Goal: Task Accomplishment & Management: Manage account settings

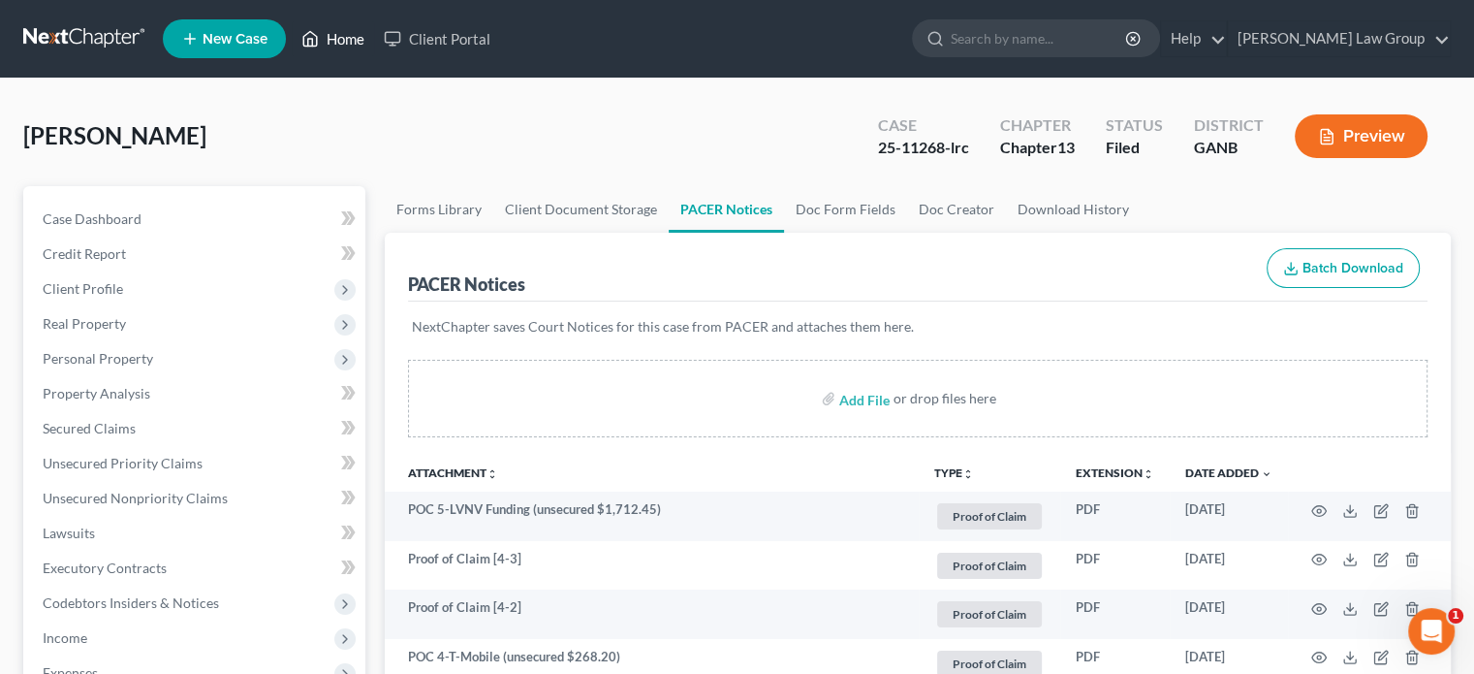
click at [331, 46] on link "Home" at bounding box center [333, 38] width 82 height 35
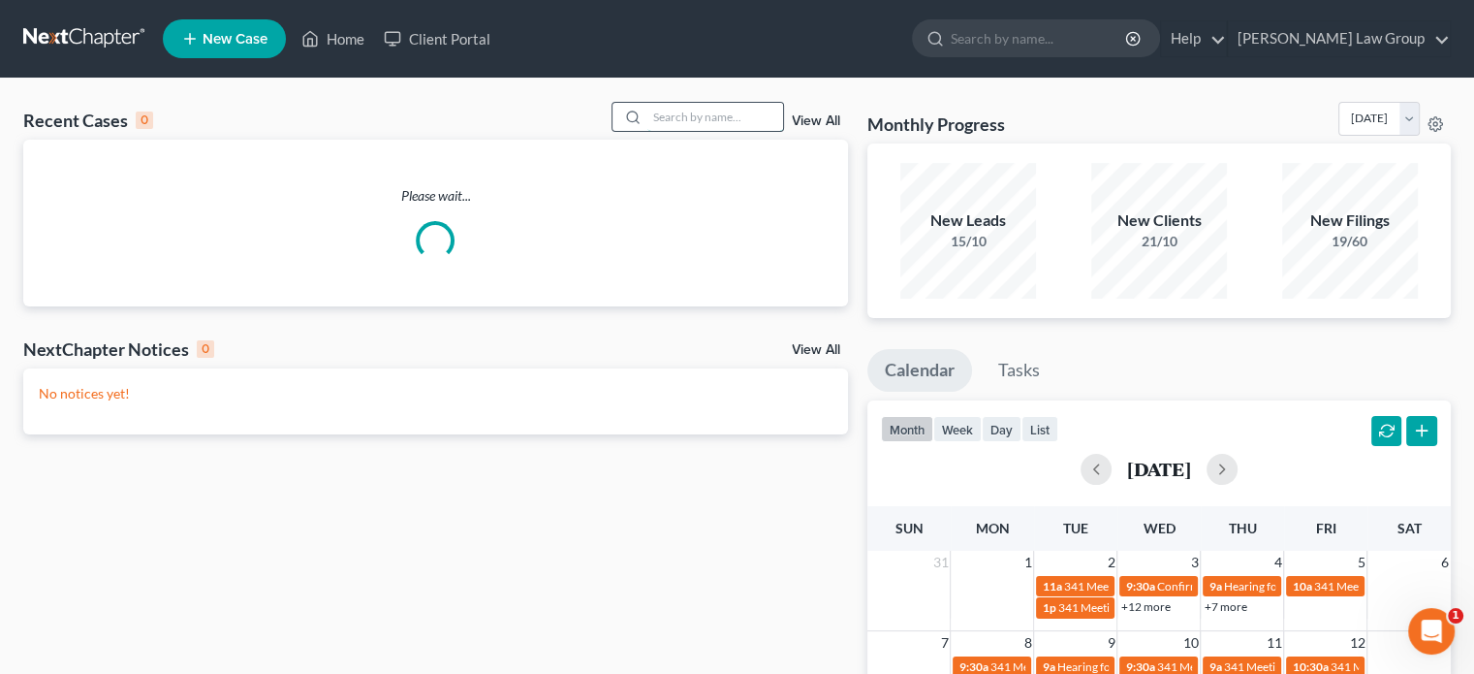
click at [667, 120] on input "search" at bounding box center [715, 117] width 136 height 28
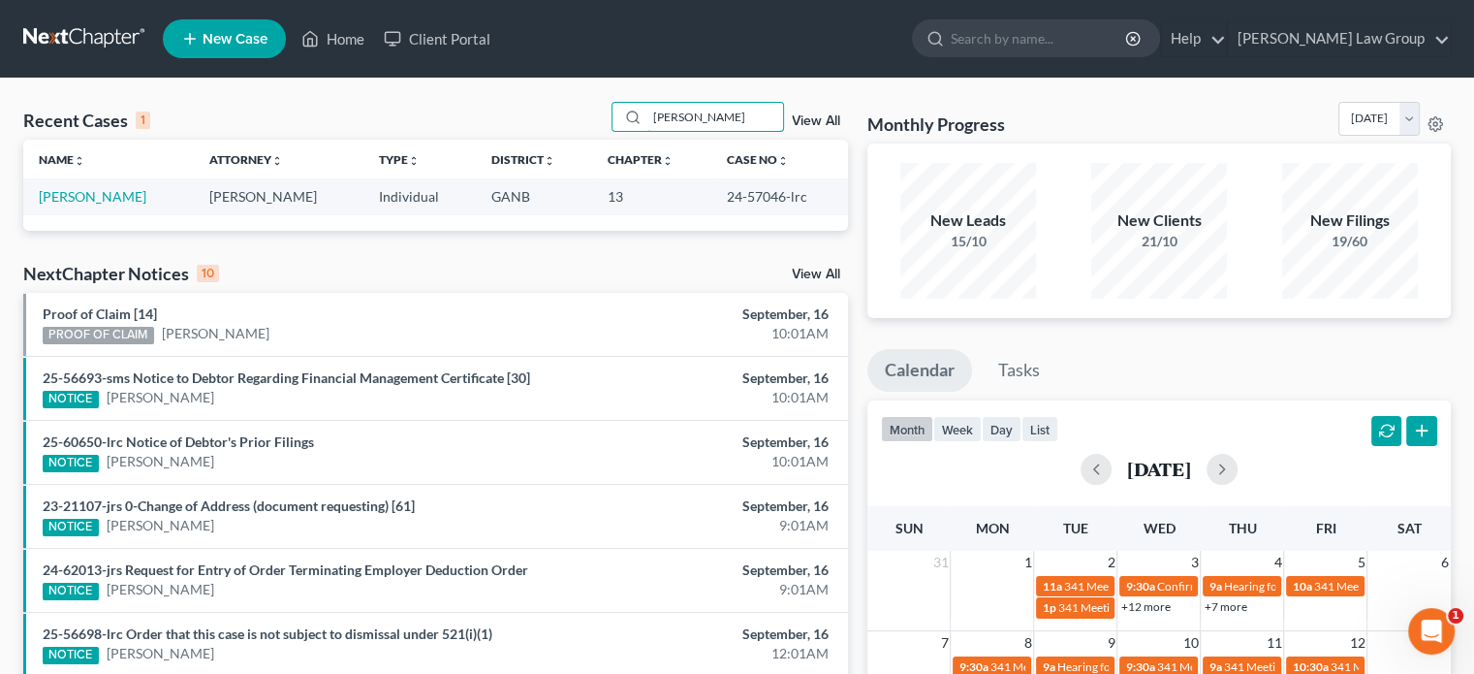
type input "[PERSON_NAME]"
click at [85, 198] on link "[PERSON_NAME]" at bounding box center [93, 196] width 108 height 16
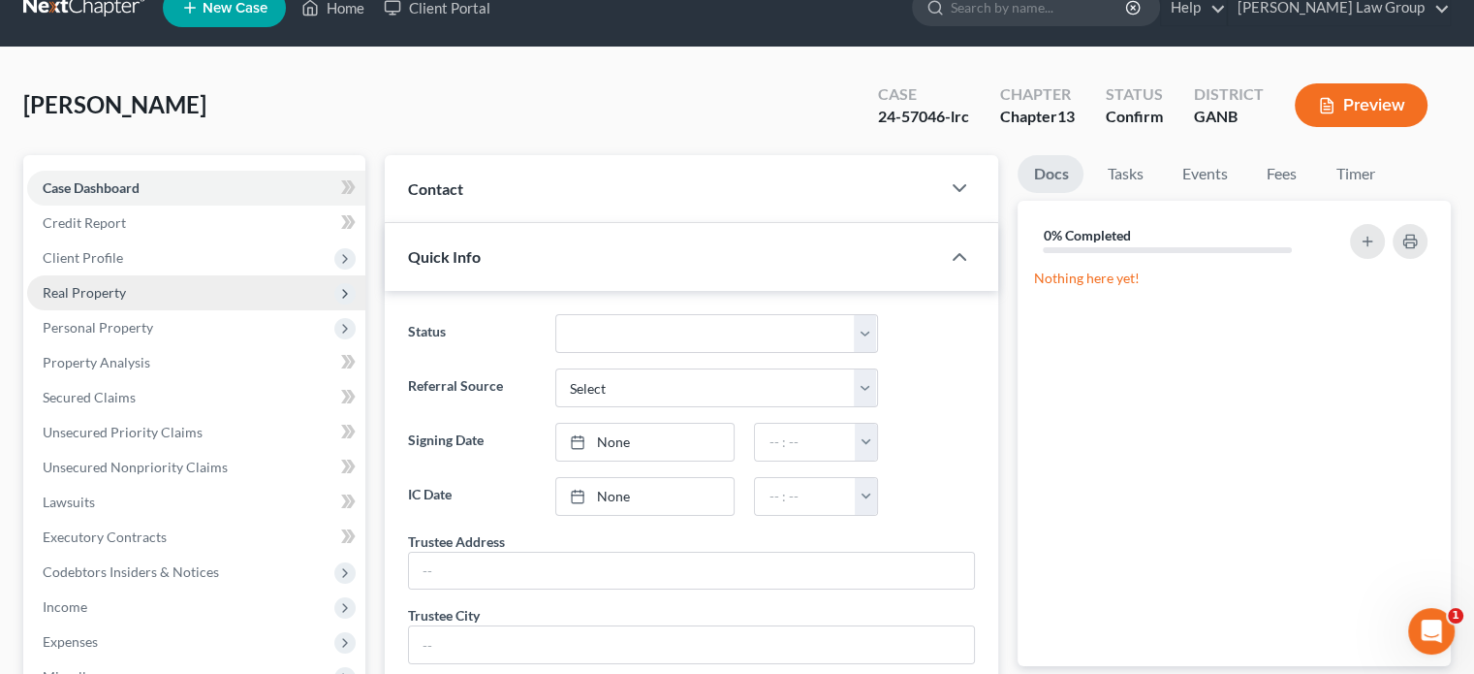
scroll to position [388, 0]
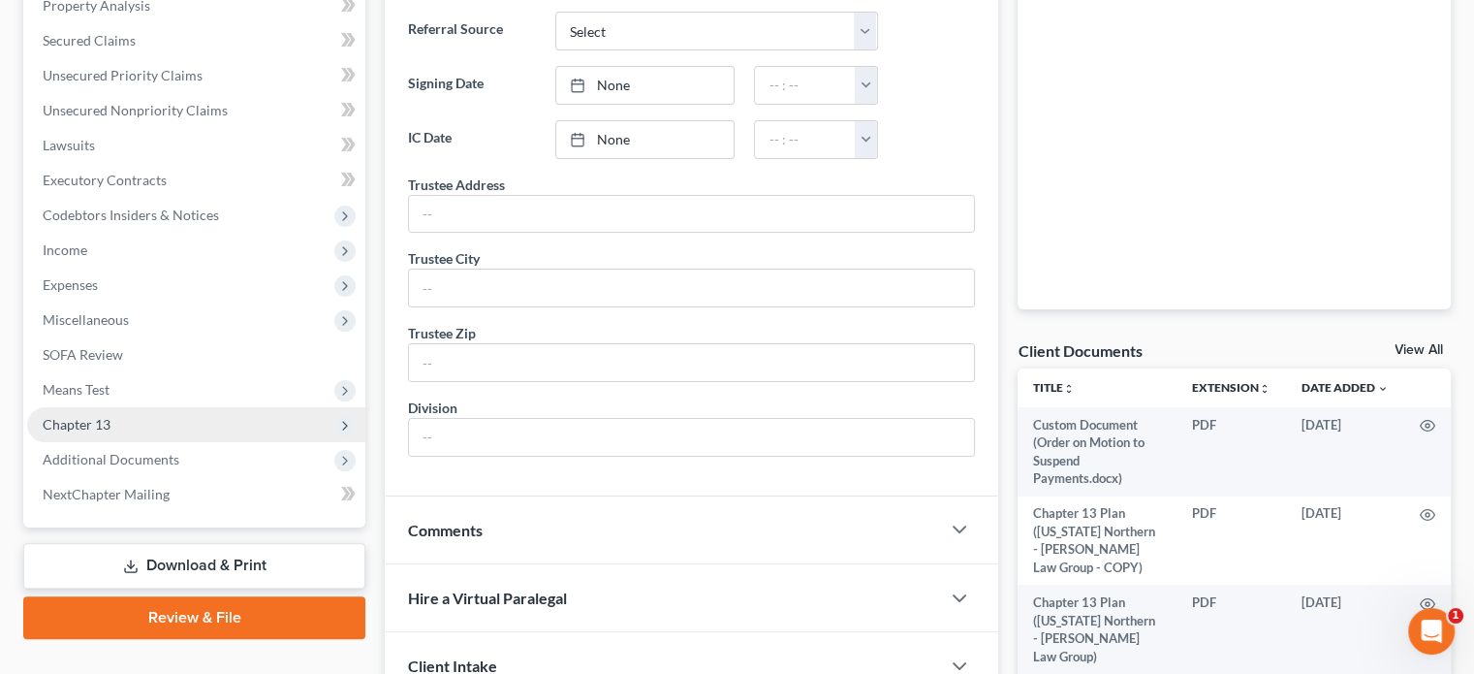
click at [83, 422] on span "Chapter 13" at bounding box center [77, 424] width 68 height 16
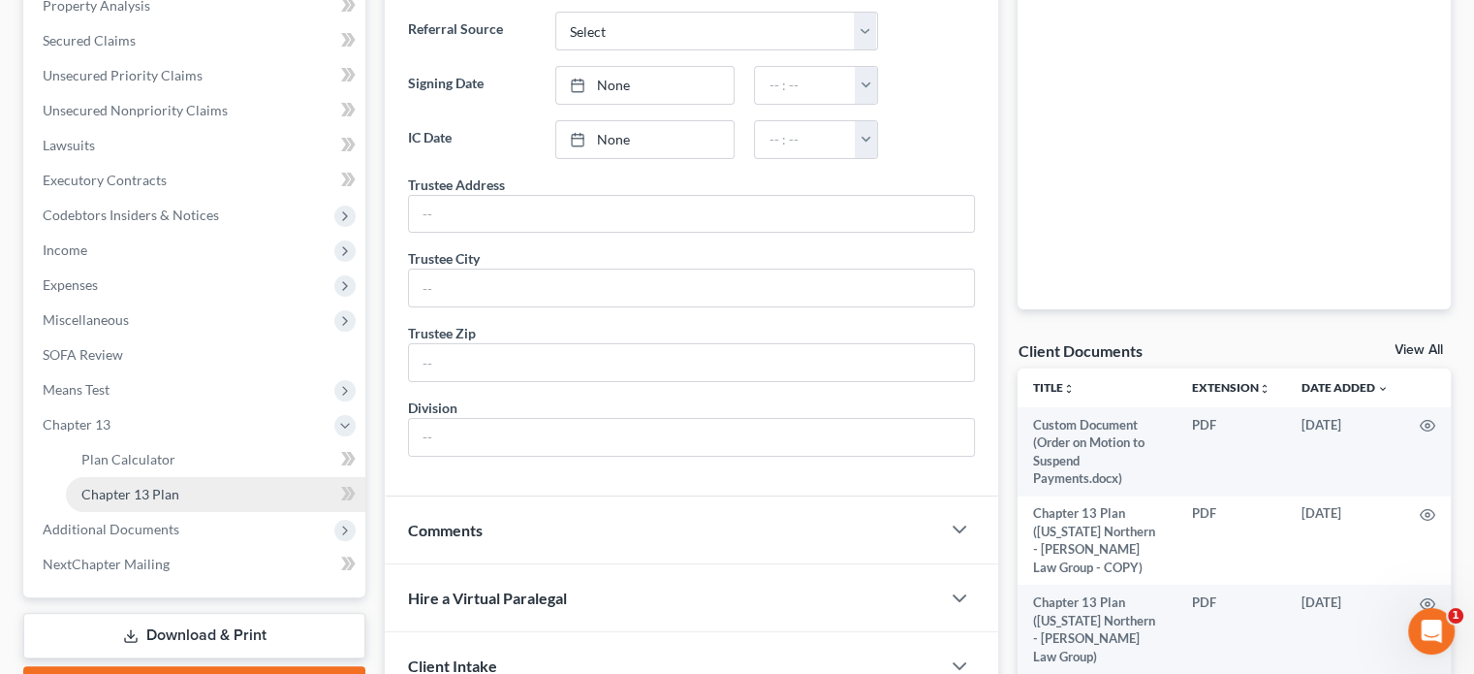
click at [90, 488] on span "Chapter 13 Plan" at bounding box center [130, 494] width 98 height 16
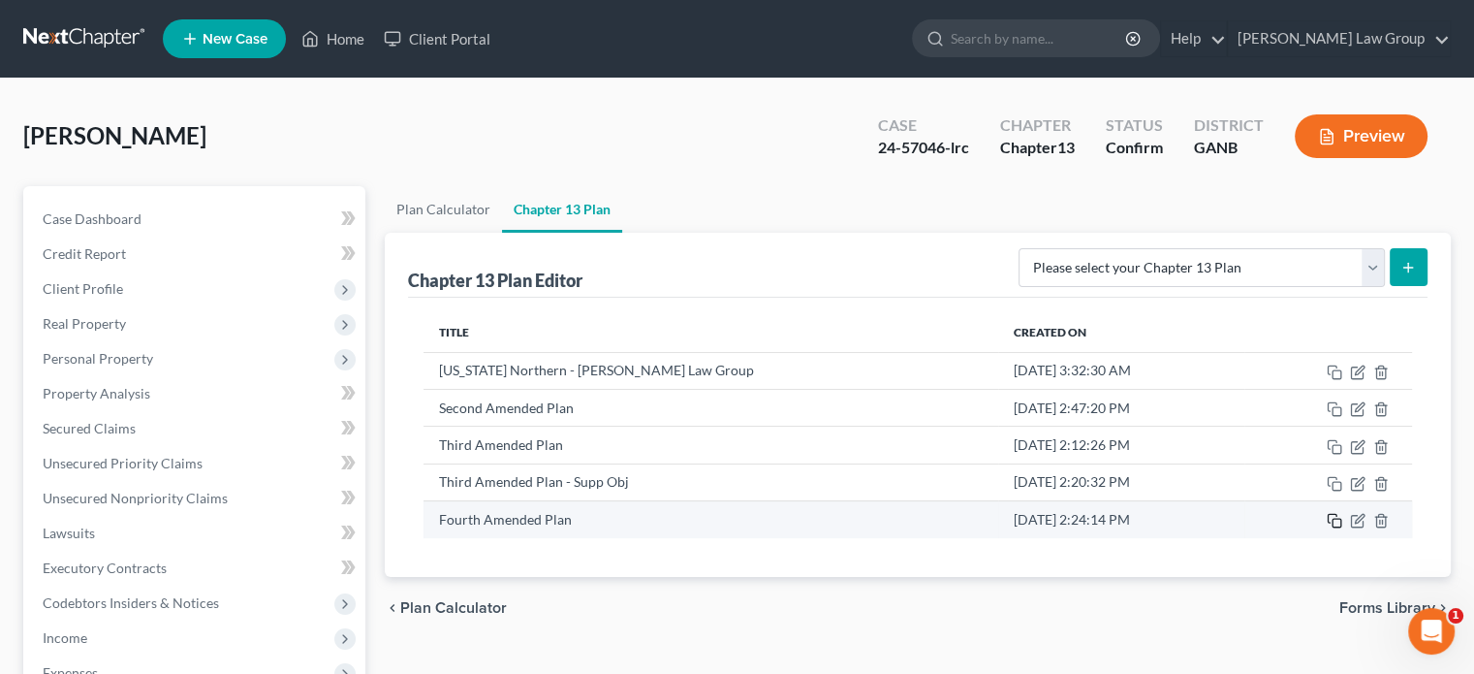
click at [1329, 519] on icon "button" at bounding box center [1332, 519] width 9 height 9
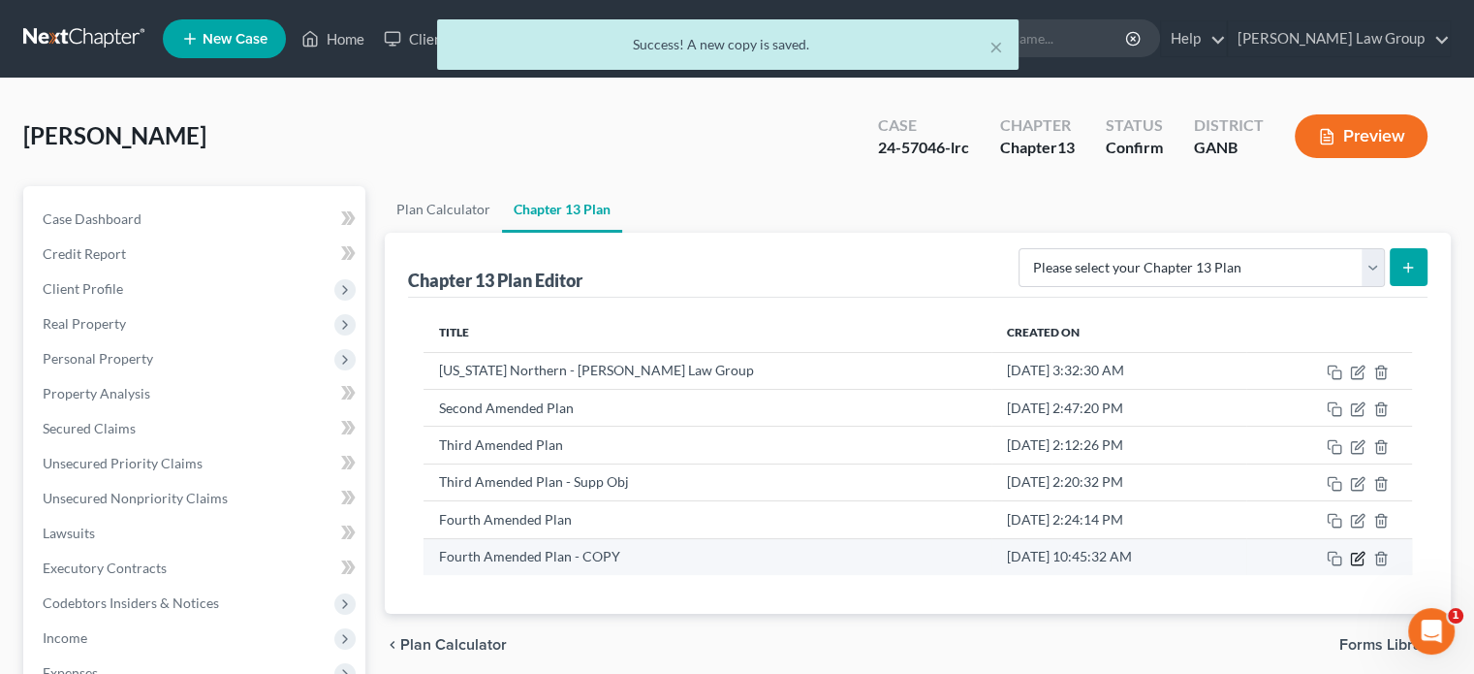
click at [1357, 556] on icon "button" at bounding box center [1358, 559] width 16 height 16
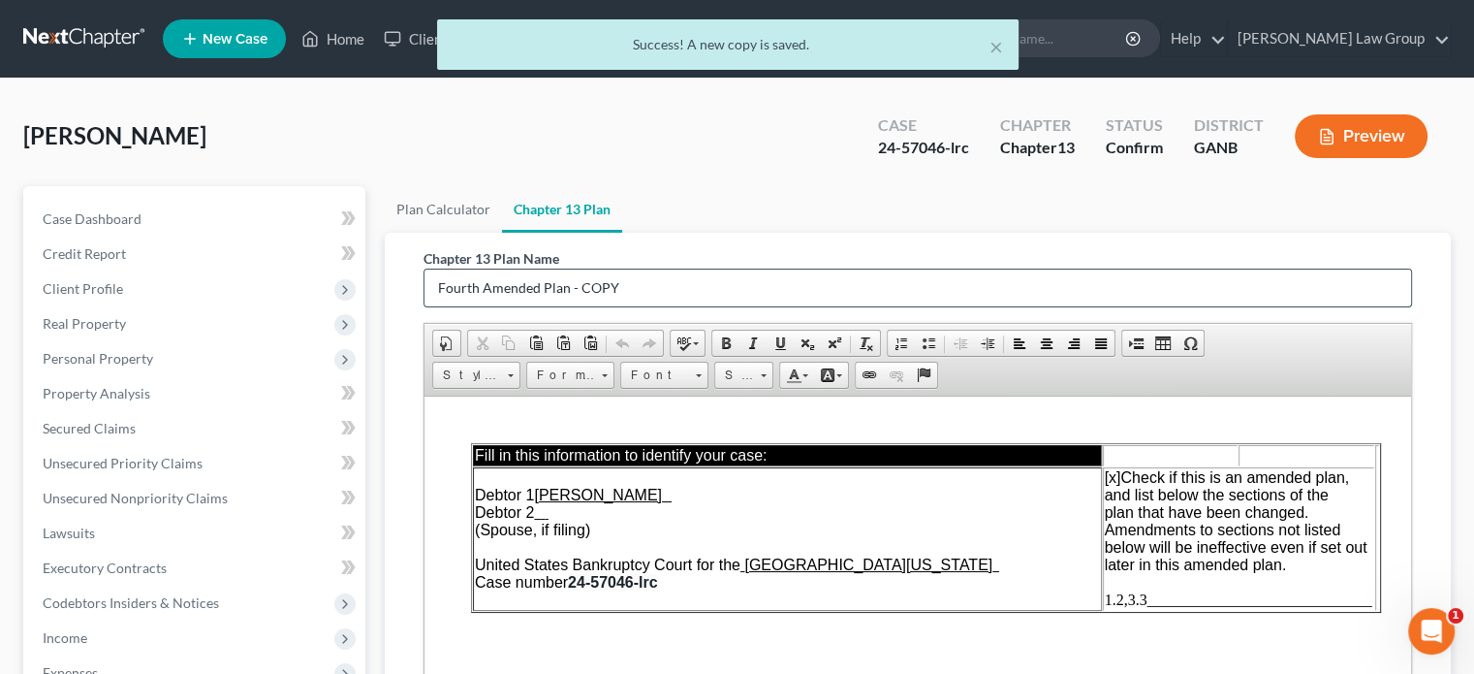
drag, startPoint x: 640, startPoint y: 290, endPoint x: 429, endPoint y: 277, distance: 210.7
click at [429, 277] on input "Fourth Amended Plan - COPY" at bounding box center [918, 287] width 987 height 37
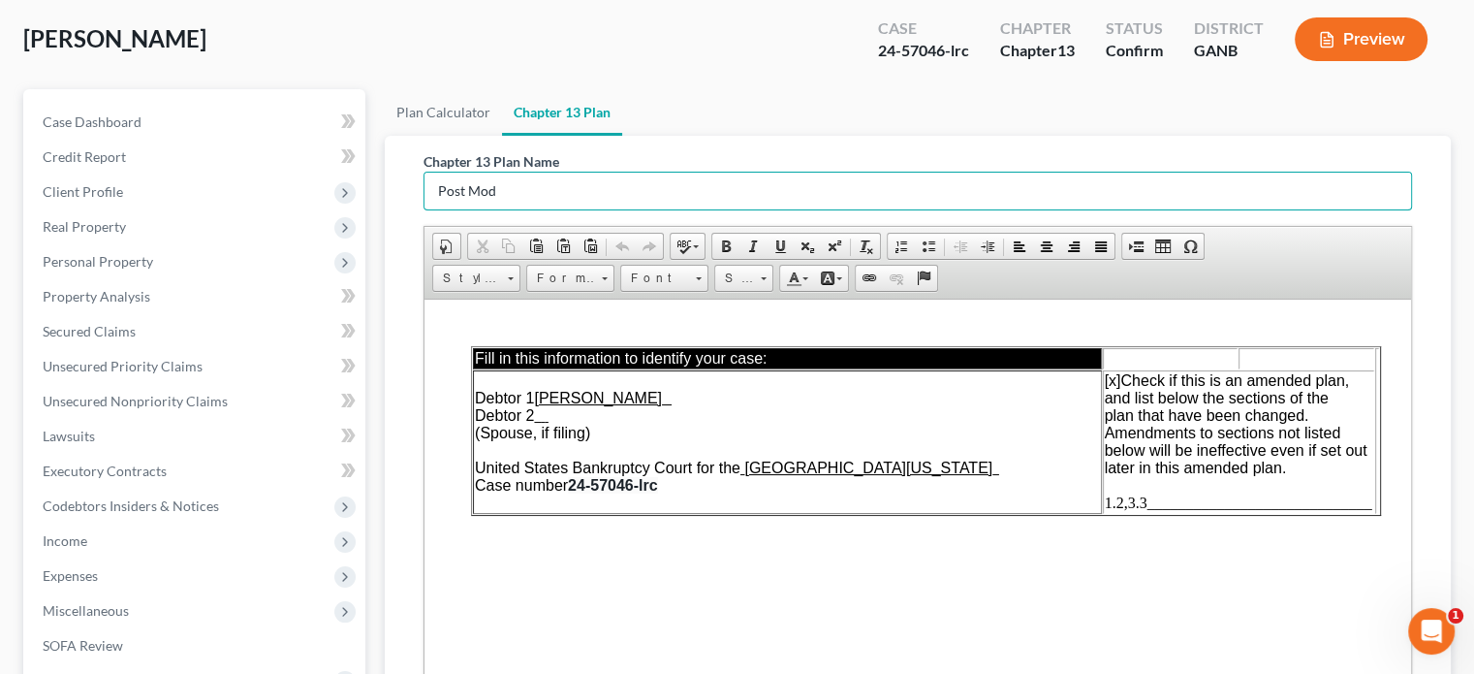
type input "Post Mod"
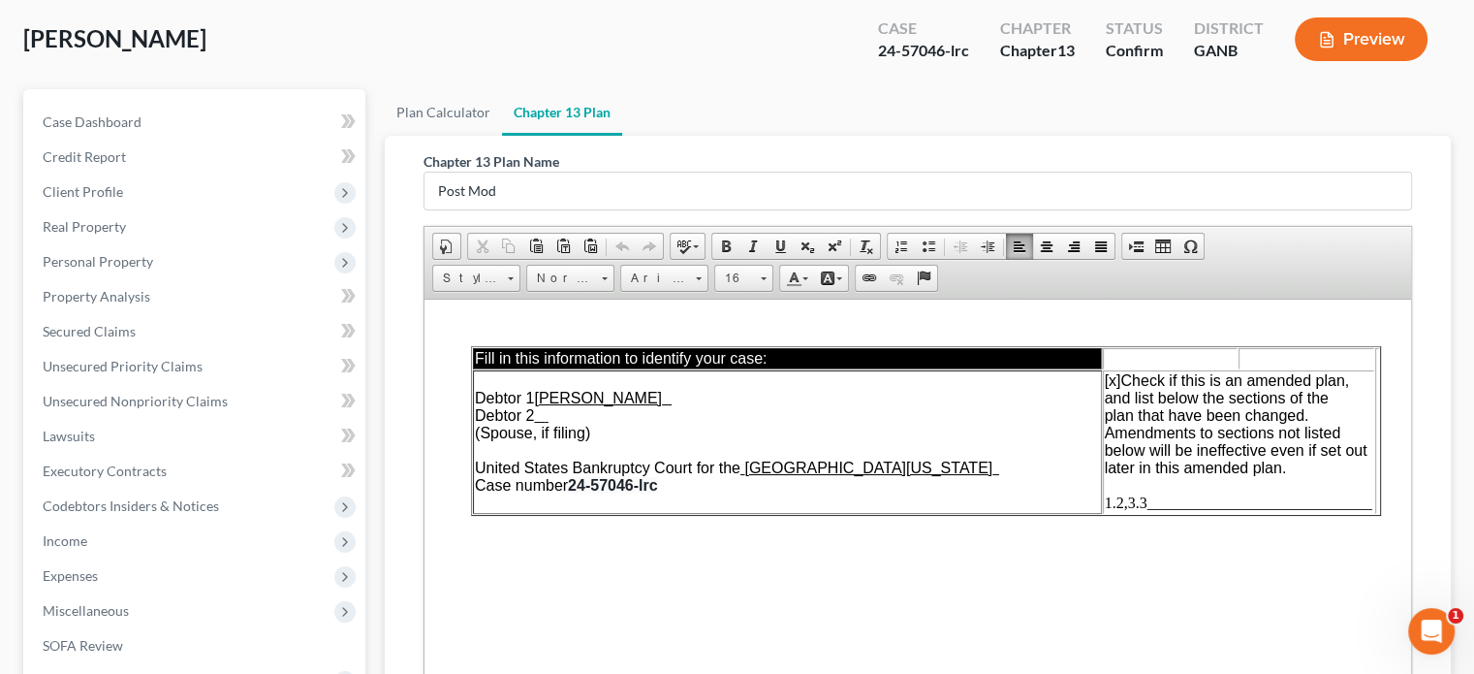
click at [1154, 498] on span "1.2,3.3_____________________________" at bounding box center [1239, 501] width 268 height 16
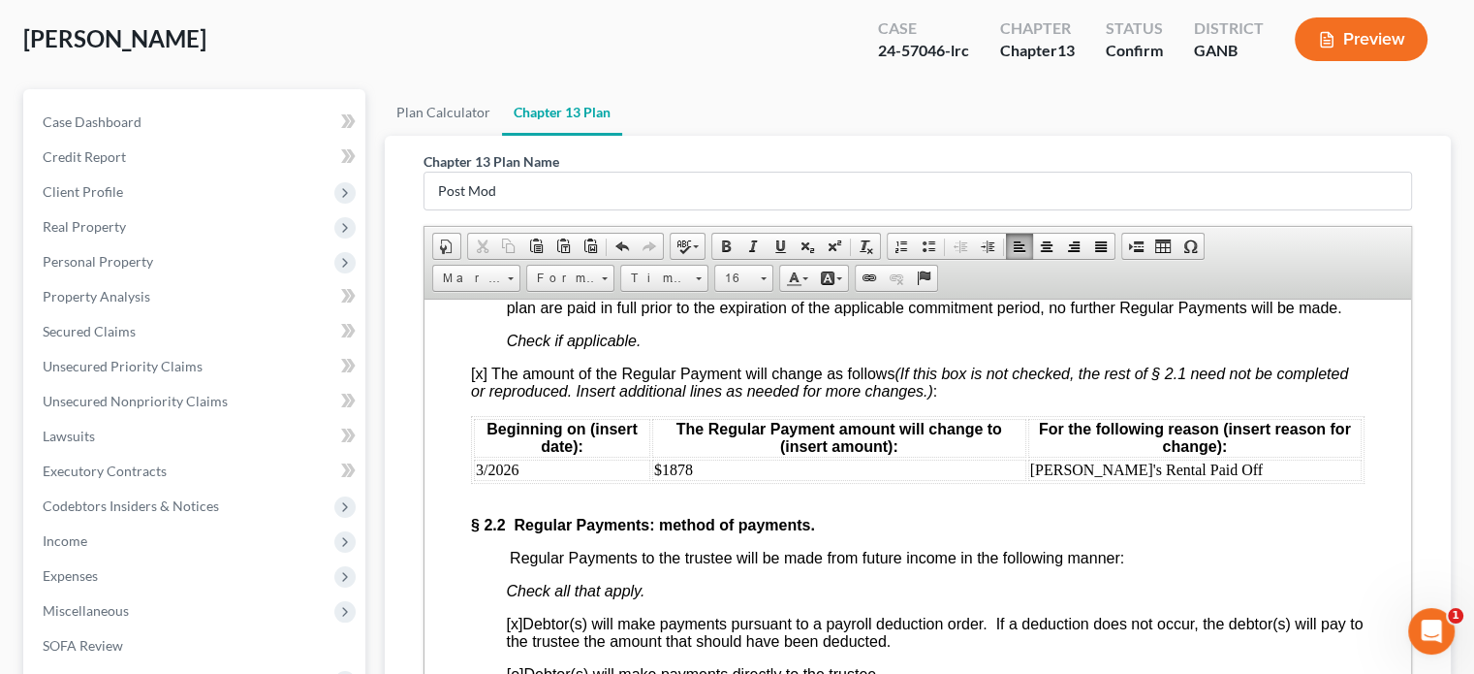
scroll to position [2035, 0]
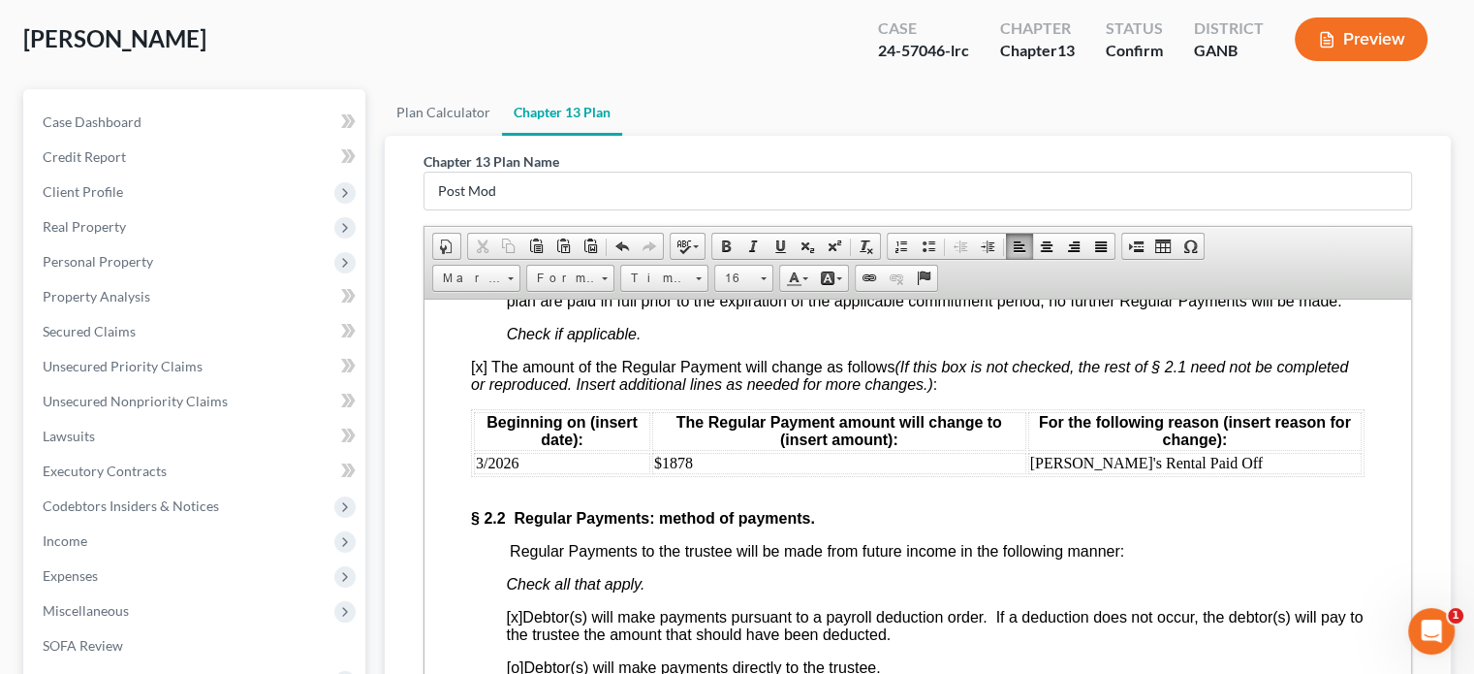
click at [525, 473] on td "3/2026" at bounding box center [562, 462] width 176 height 21
